Goal: Information Seeking & Learning: Learn about a topic

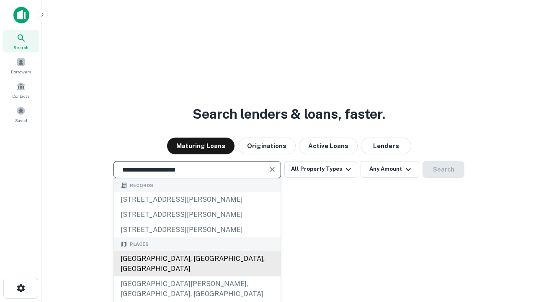
click at [197, 276] on div "[GEOGRAPHIC_DATA], [GEOGRAPHIC_DATA], [GEOGRAPHIC_DATA]" at bounding box center [197, 263] width 167 height 25
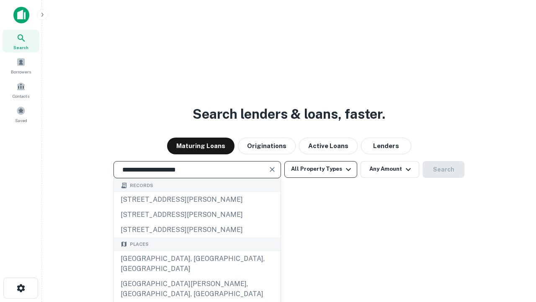
click at [321, 169] on button "All Property Types" at bounding box center [320, 169] width 73 height 17
type input "**********"
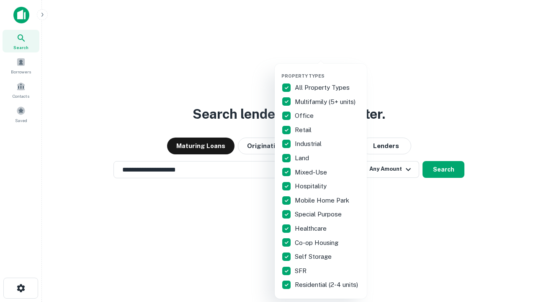
click at [328, 70] on button "button" at bounding box center [328, 70] width 92 height 0
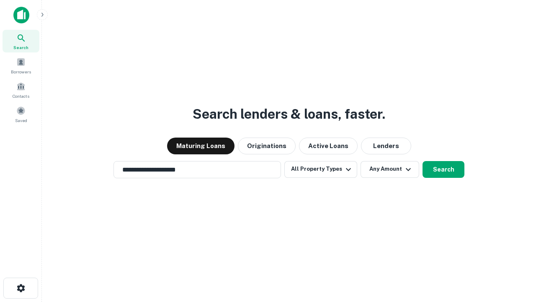
scroll to position [13, 0]
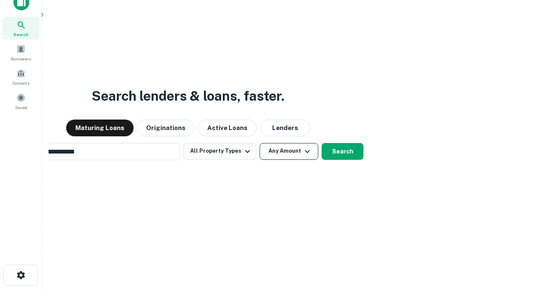
click at [260, 143] on button "Any Amount" at bounding box center [289, 151] width 59 height 17
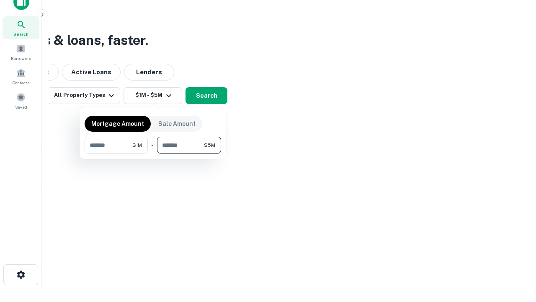
type input "*******"
click at [153, 153] on button "button" at bounding box center [153, 153] width 137 height 0
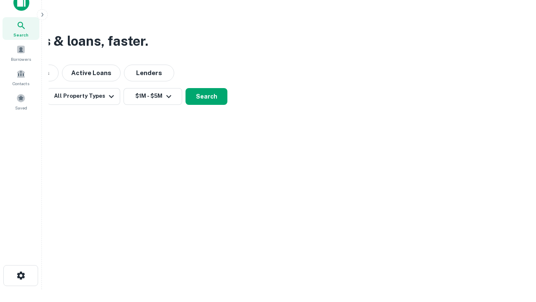
scroll to position [5, 155]
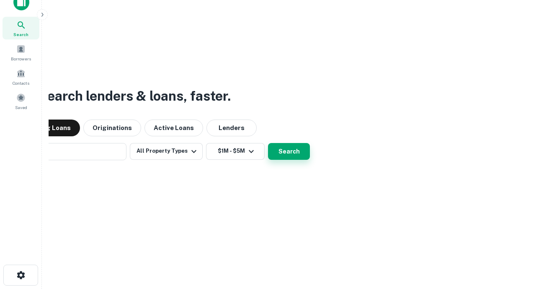
click at [268, 143] on button "Search" at bounding box center [289, 151] width 42 height 17
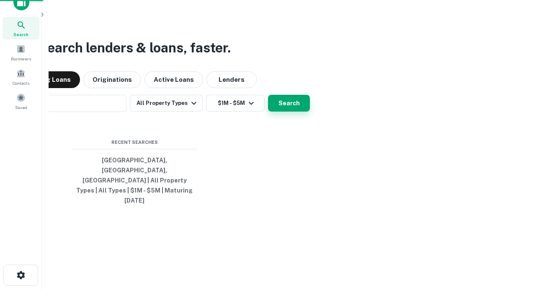
scroll to position [22, 237]
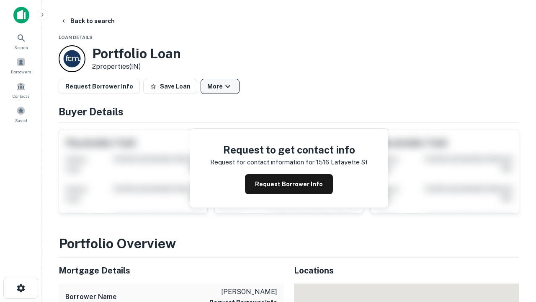
click at [220, 86] on button "More" at bounding box center [220, 86] width 39 height 15
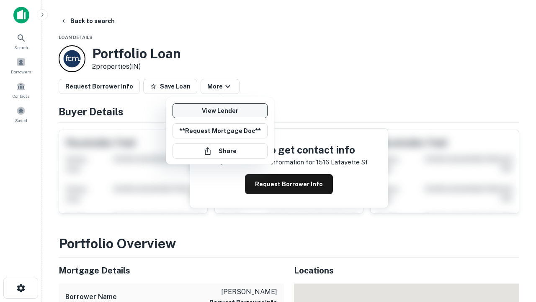
click at [220, 111] on link "View Lender" at bounding box center [220, 110] width 95 height 15
